Goal: Task Accomplishment & Management: Manage account settings

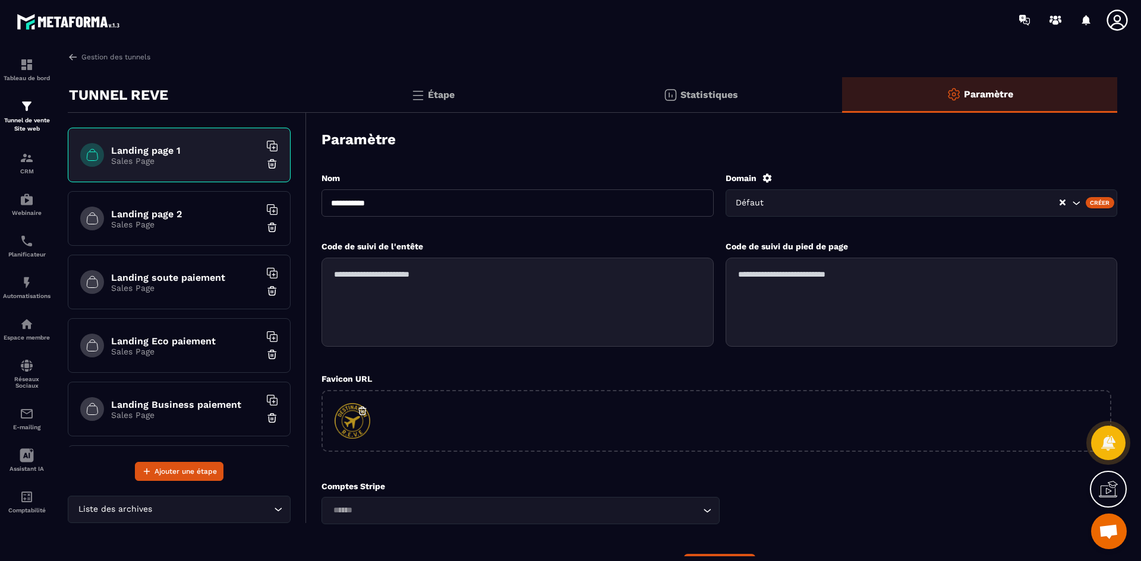
click at [1116, 27] on icon at bounding box center [1117, 20] width 24 height 24
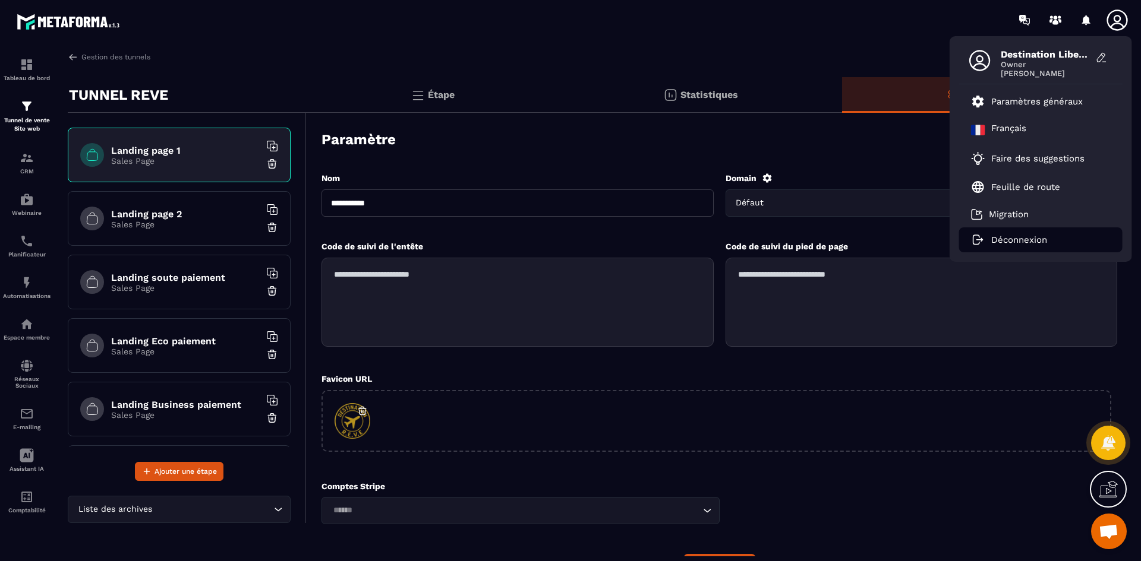
click at [1015, 233] on li "Déconnexion" at bounding box center [1040, 240] width 163 height 25
